Goal: Task Accomplishment & Management: Manage account settings

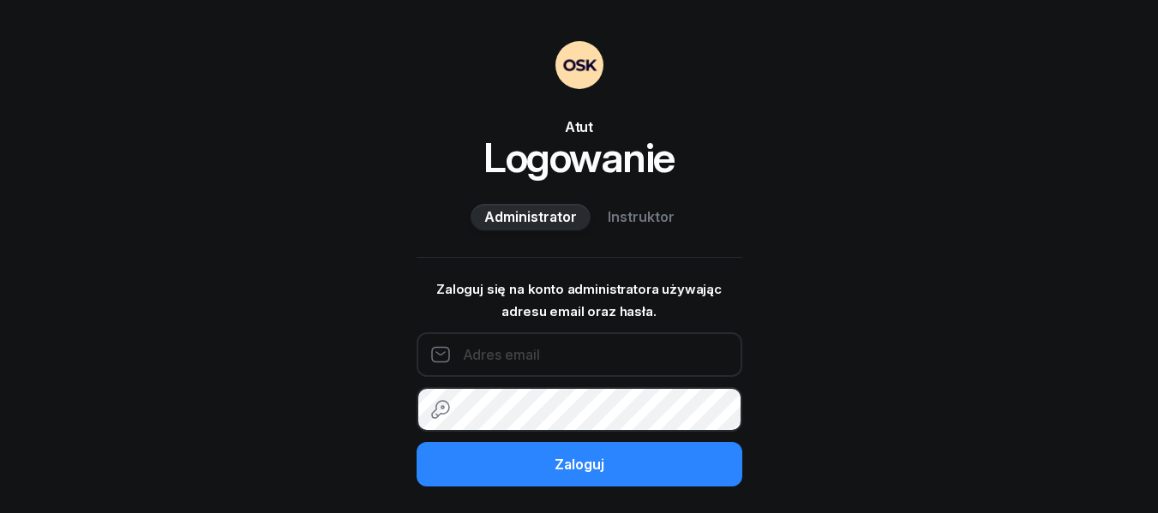
type input "792696977"
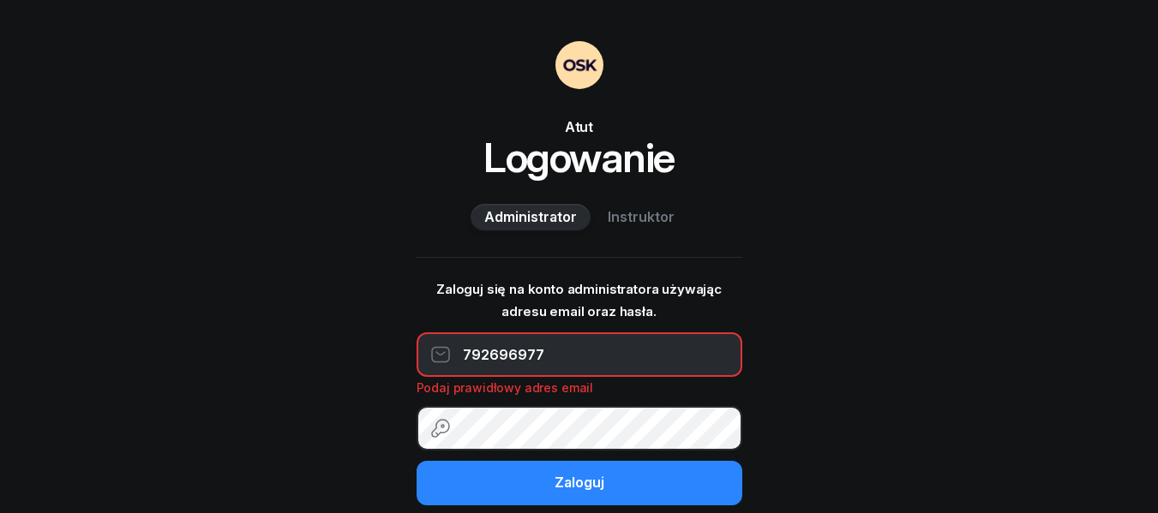
click at [656, 217] on span "Instruktor" at bounding box center [641, 218] width 67 height 22
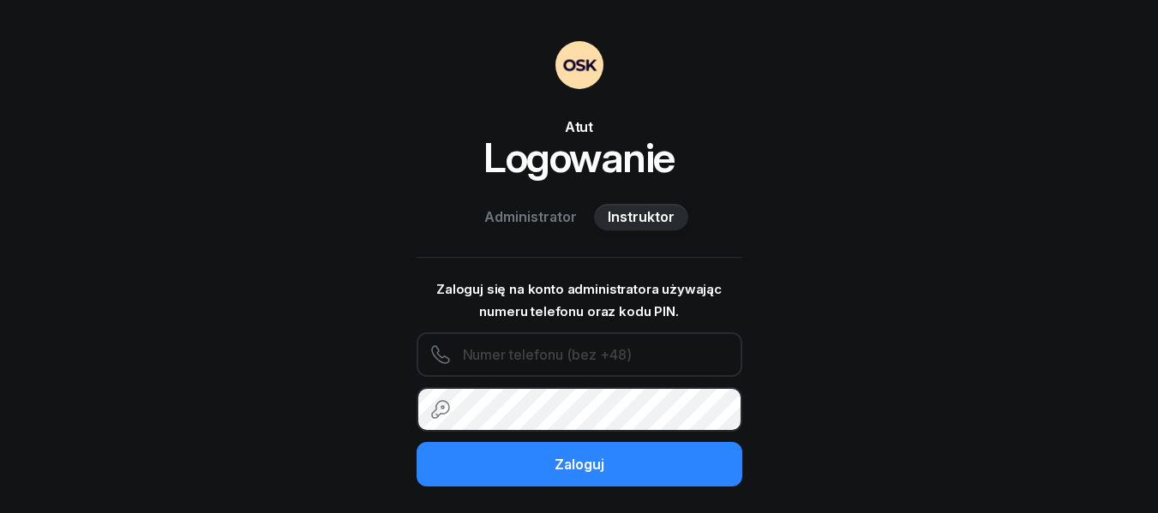
type input "792696977"
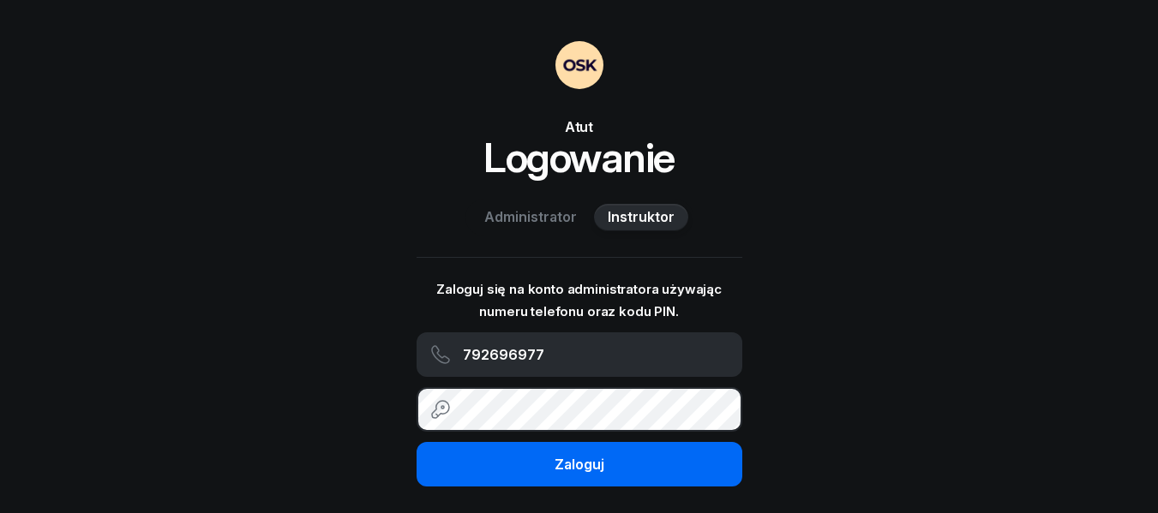
click at [591, 462] on div "Zaloguj" at bounding box center [579, 465] width 50 height 22
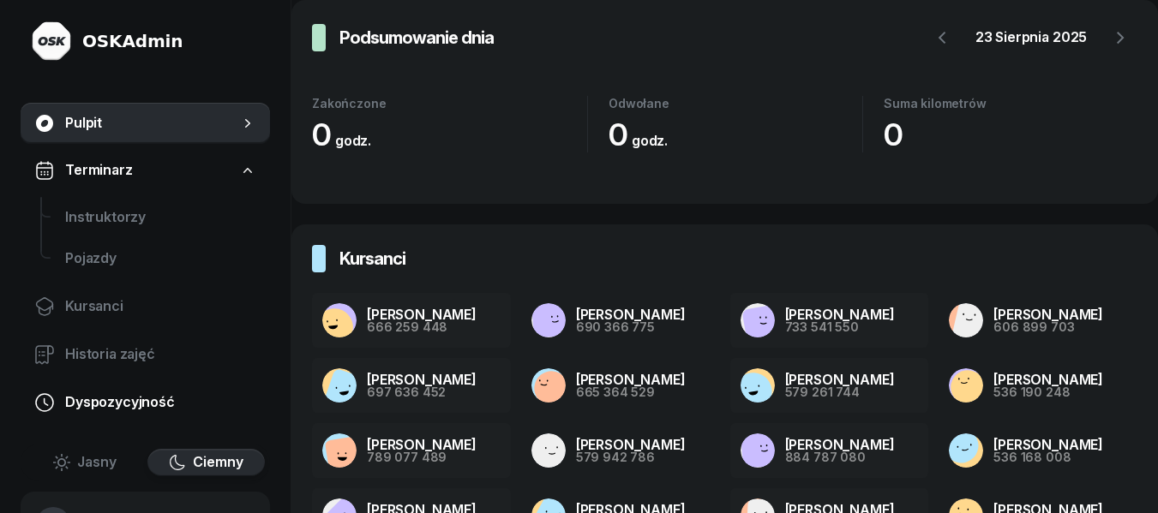
click at [148, 403] on span "Dyspozycyjność" at bounding box center [160, 403] width 191 height 22
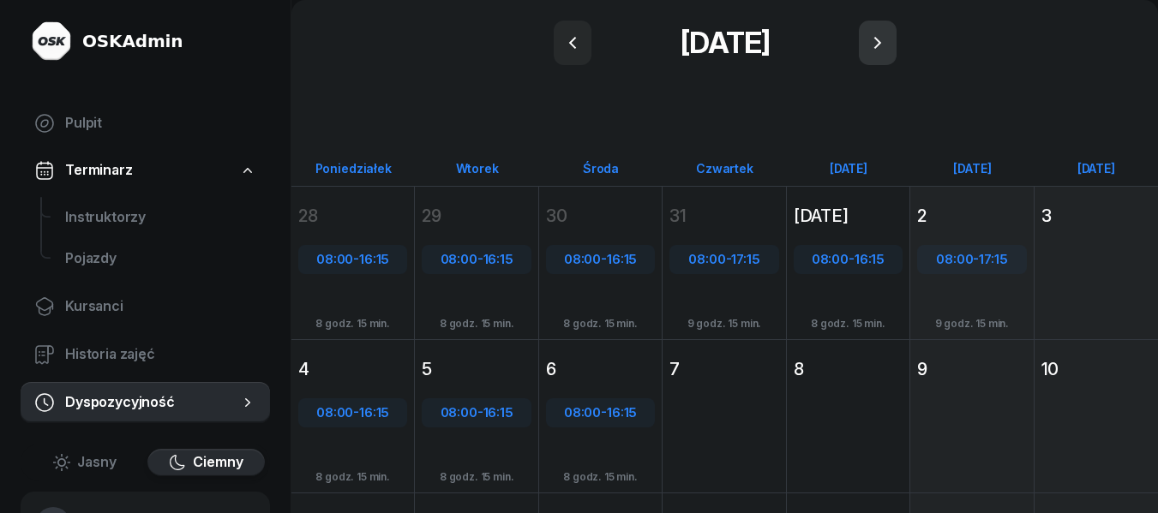
click at [875, 36] on icon "button" at bounding box center [877, 43] width 21 height 21
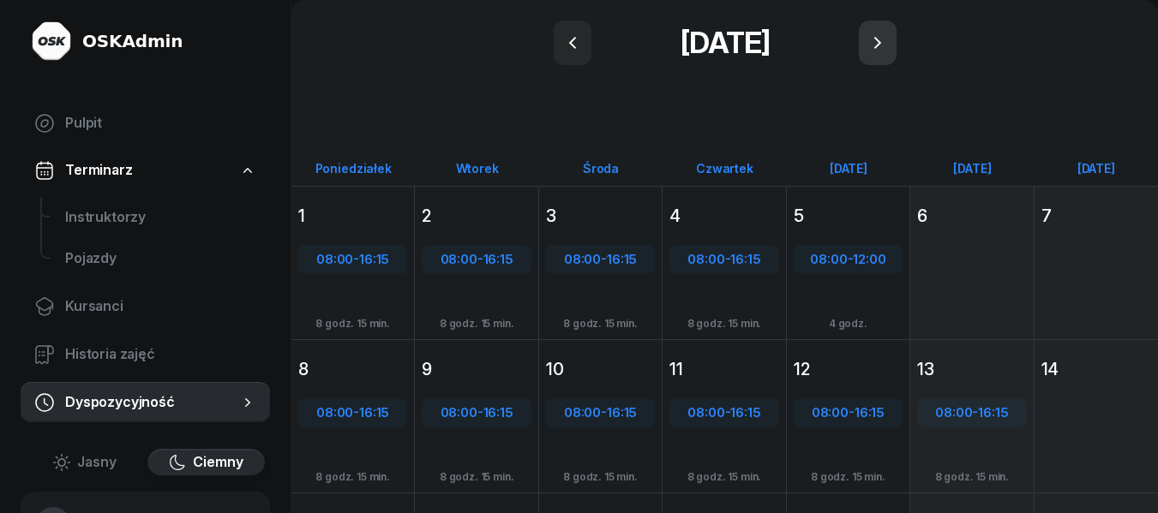
click at [875, 37] on icon "button" at bounding box center [877, 43] width 21 height 21
